Goal: Transaction & Acquisition: Purchase product/service

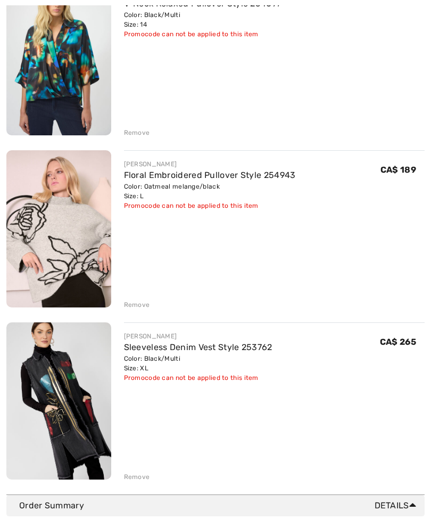
scroll to position [524, 0]
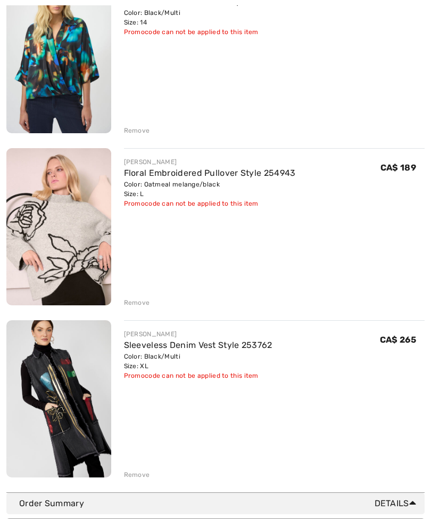
click at [69, 377] on img at bounding box center [58, 398] width 105 height 157
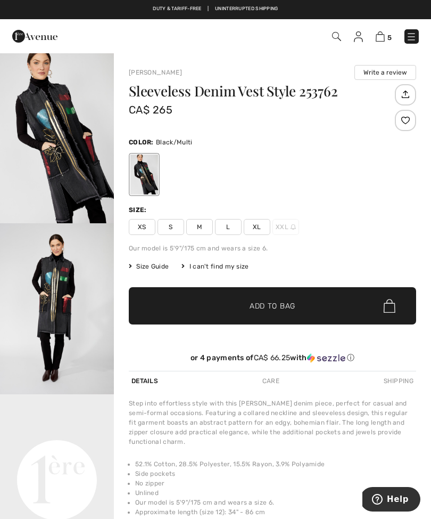
click at [375, 43] on span "5" at bounding box center [303, 36] width 231 height 14
click at [381, 37] on img at bounding box center [380, 36] width 9 height 10
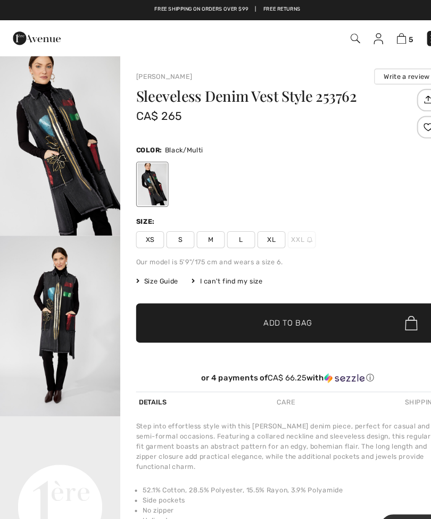
click at [333, 40] on img at bounding box center [336, 36] width 9 height 9
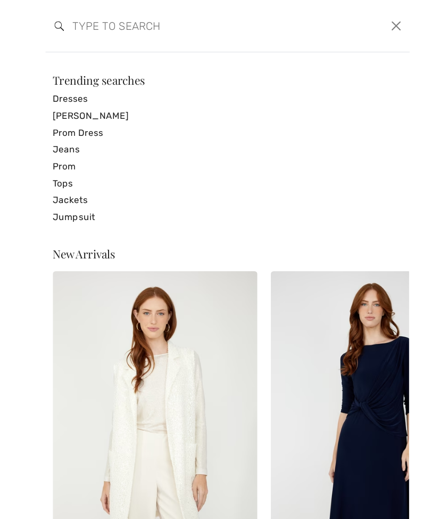
click at [115, 32] on input "search" at bounding box center [179, 25] width 236 height 32
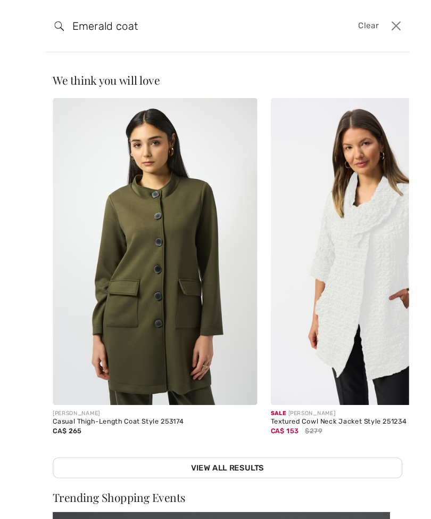
type input "Emerald coat"
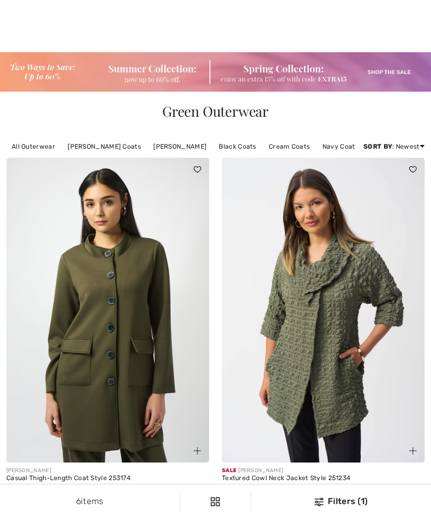
checkbox input "true"
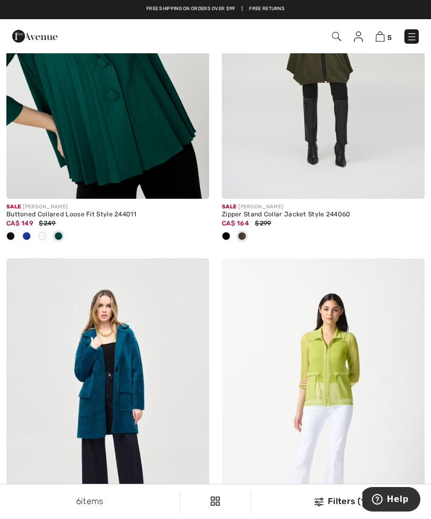
scroll to position [629, 0]
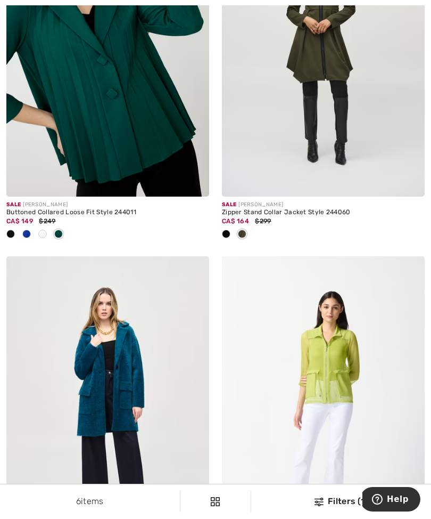
click at [164, 155] on img at bounding box center [107, 44] width 203 height 305
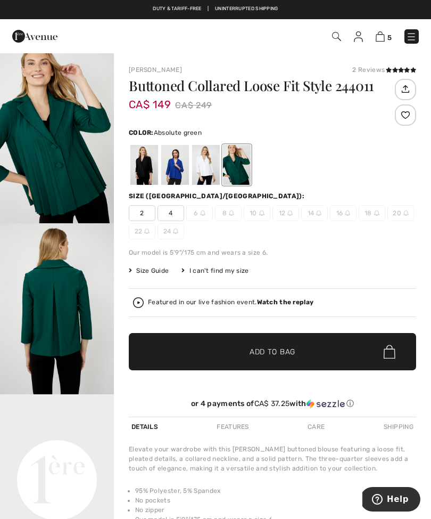
click at [246, 162] on div at bounding box center [237, 165] width 28 height 40
click at [346, 212] on img at bounding box center [347, 212] width 5 height 5
click at [321, 212] on img at bounding box center [318, 212] width 5 height 5
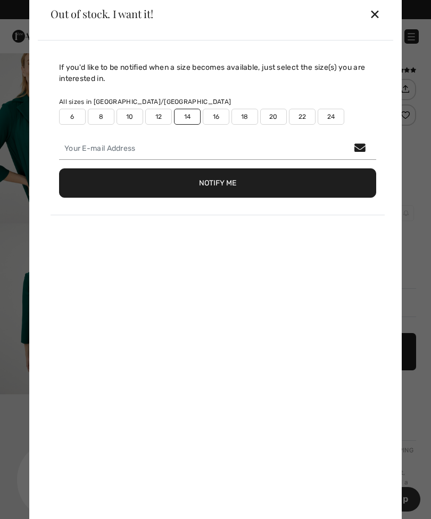
click at [379, 11] on div "✕" at bounding box center [374, 14] width 11 height 22
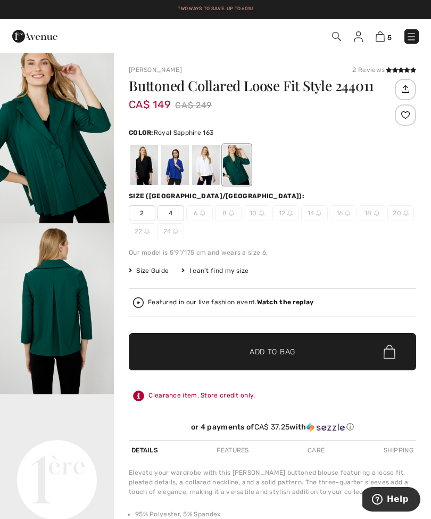
click at [181, 169] on div at bounding box center [175, 165] width 28 height 40
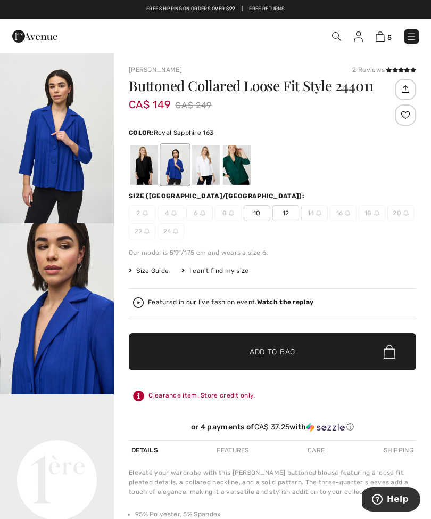
click at [149, 169] on div at bounding box center [144, 165] width 28 height 40
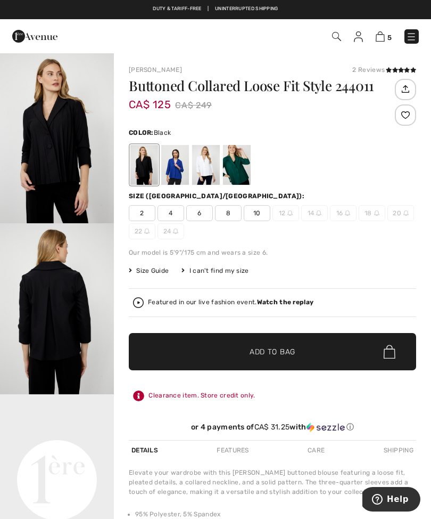
click at [176, 170] on div at bounding box center [175, 165] width 28 height 40
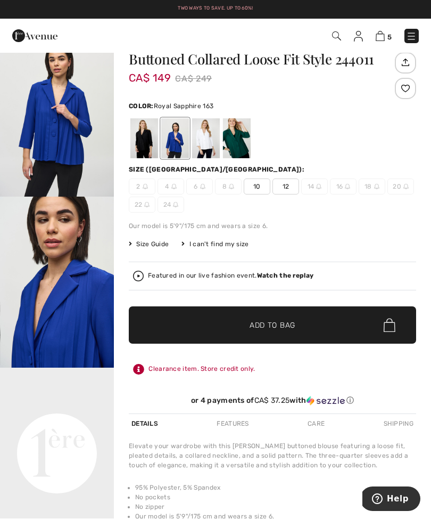
scroll to position [27, 0]
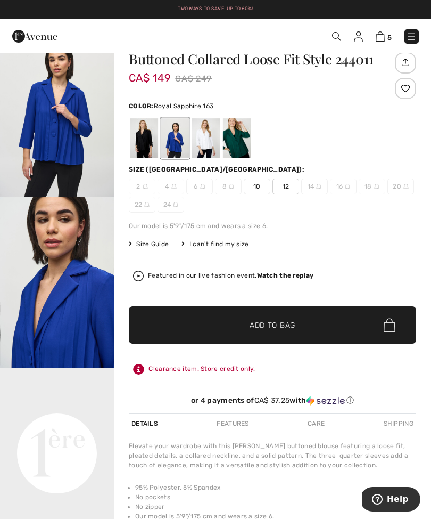
click at [153, 243] on span "Size Guide" at bounding box center [149, 244] width 40 height 10
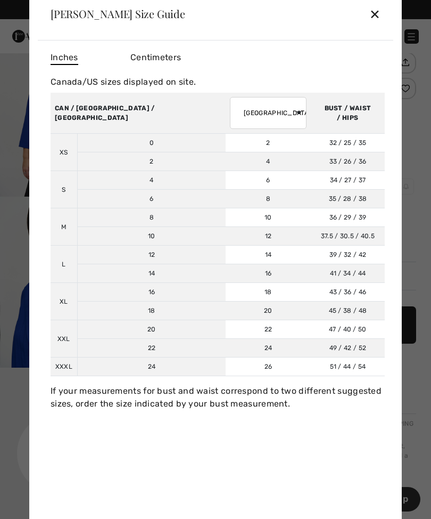
click at [430, 47] on div at bounding box center [215, 259] width 431 height 519
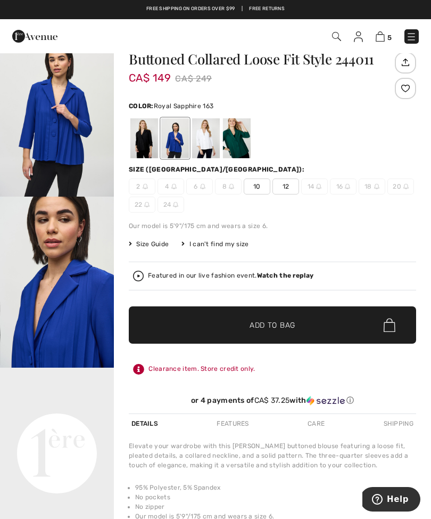
click at [375, 20] on div "5 Checkout 2 reviews" at bounding box center [215, 36] width 431 height 34
click at [239, 144] on div at bounding box center [237, 138] width 28 height 40
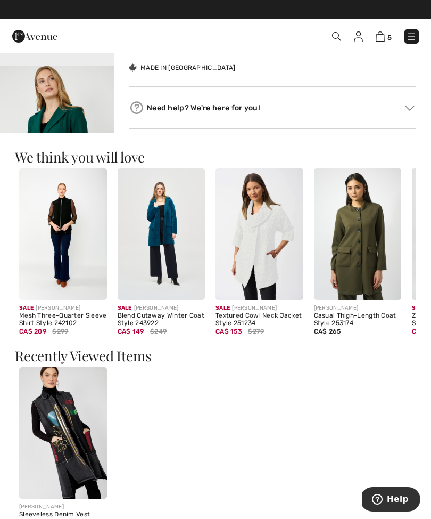
scroll to position [517, 0]
